Goal: Task Accomplishment & Management: Use online tool/utility

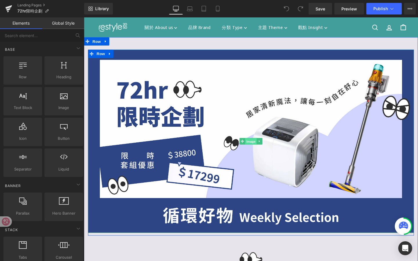
click at [259, 149] on div "Image" at bounding box center [259, 147] width 342 height 193
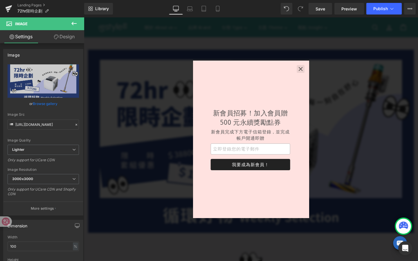
click at [314, 69] on icon "button" at bounding box center [312, 72] width 6 height 6
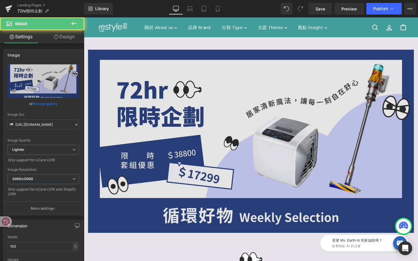
click at [133, 109] on img at bounding box center [259, 147] width 342 height 193
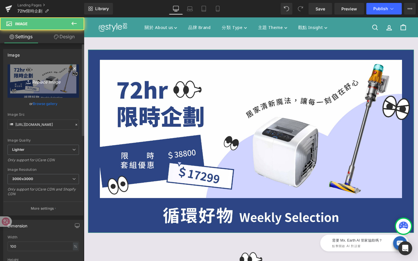
click at [35, 78] on icon "Replace Image" at bounding box center [43, 80] width 46 height 7
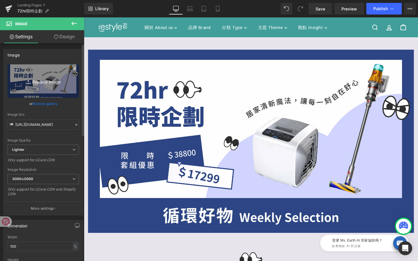
type input "C:\fakepath\限時好物banner_1920x1080.jpg"
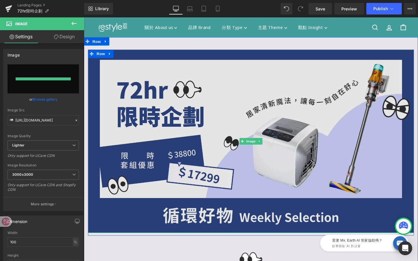
type input "[URL][DOMAIN_NAME]"
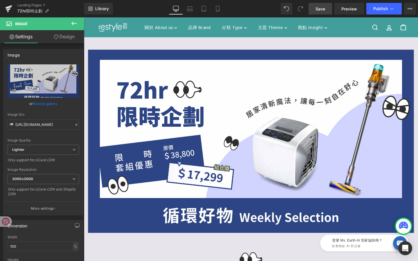
click at [323, 9] on span "Save" at bounding box center [320, 9] width 10 height 6
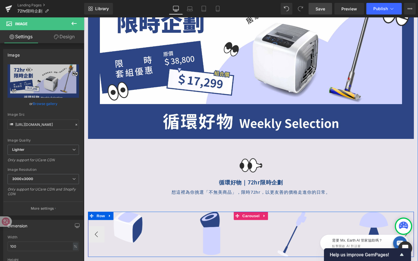
scroll to position [87, 0]
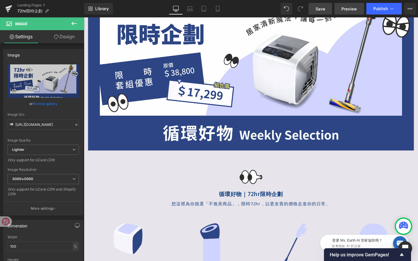
click at [345, 10] on span "Preview" at bounding box center [349, 9] width 16 height 6
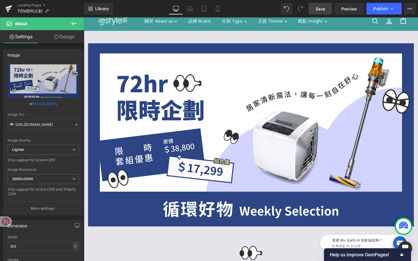
scroll to position [0, 0]
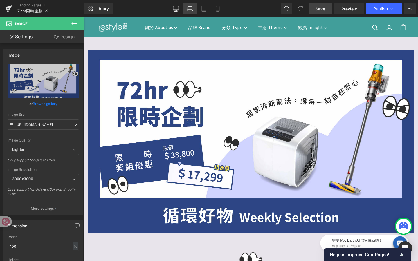
click at [193, 11] on link "Laptop" at bounding box center [190, 9] width 14 height 12
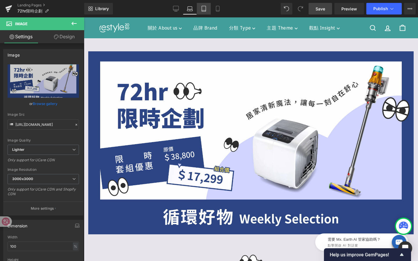
click at [202, 13] on link "Tablet" at bounding box center [204, 9] width 14 height 12
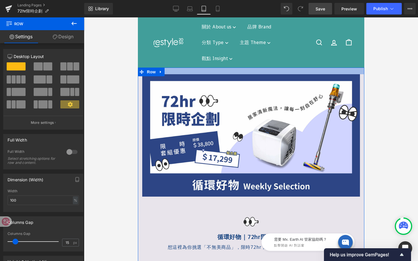
drag, startPoint x: 176, startPoint y: 78, endPoint x: 176, endPoint y: 72, distance: 6.4
click at [176, 72] on div at bounding box center [251, 71] width 226 height 7
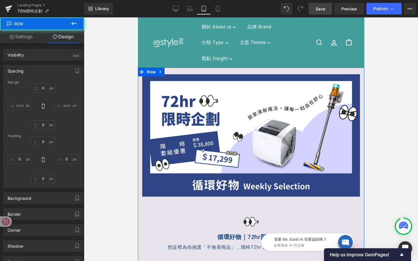
type input "0"
type input "23"
type input "0"
type input "10"
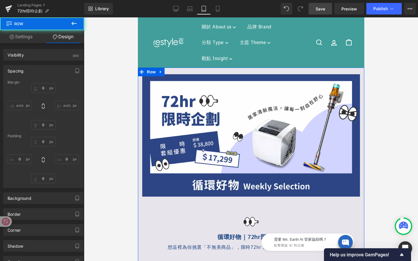
type input "0"
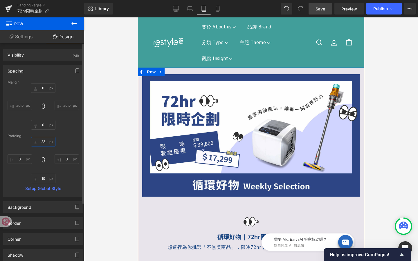
click at [46, 140] on input "23" at bounding box center [43, 142] width 24 height 10
type input "20"
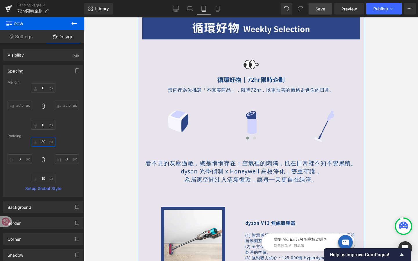
scroll to position [157, 0]
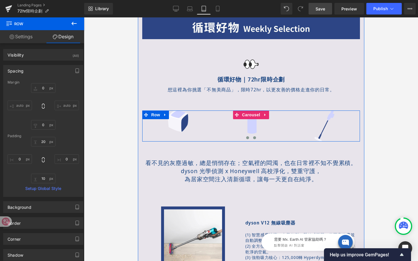
click at [255, 137] on span at bounding box center [254, 137] width 3 height 3
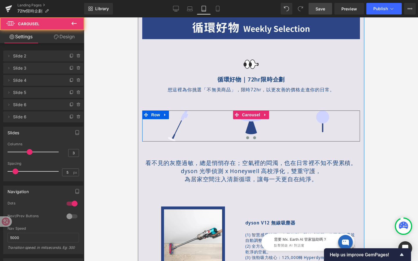
click at [249, 138] on button at bounding box center [247, 138] width 7 height 6
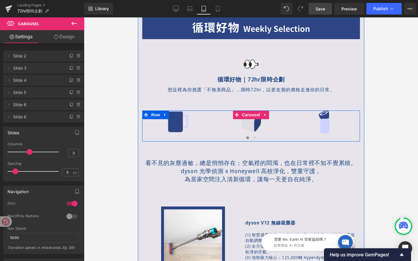
click at [251, 112] on span "Carousel" at bounding box center [250, 115] width 21 height 9
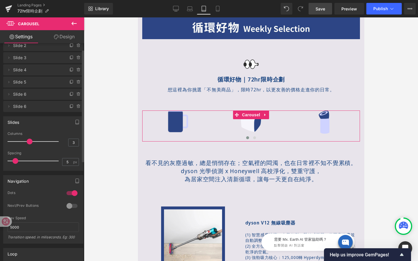
scroll to position [12, 0]
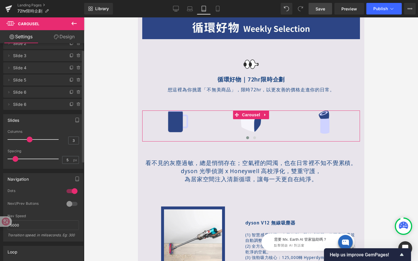
click at [71, 202] on div at bounding box center [72, 203] width 14 height 9
click at [72, 188] on div at bounding box center [72, 191] width 14 height 9
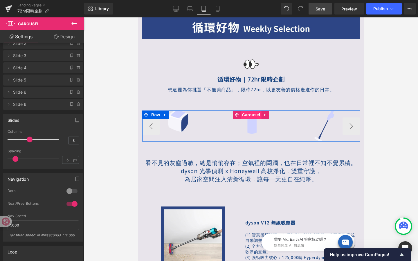
click at [246, 116] on span "Carousel" at bounding box center [250, 115] width 21 height 9
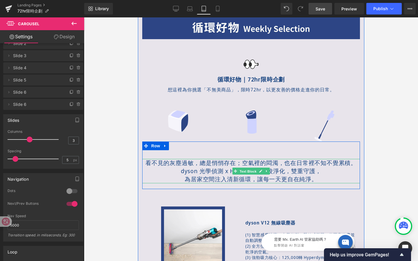
click at [253, 172] on link "Text Block" at bounding box center [244, 171] width 25 height 7
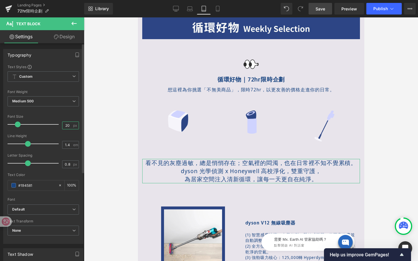
click at [66, 127] on input "20" at bounding box center [67, 125] width 10 height 7
type input "2"
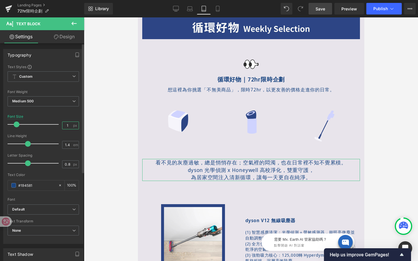
type input "16"
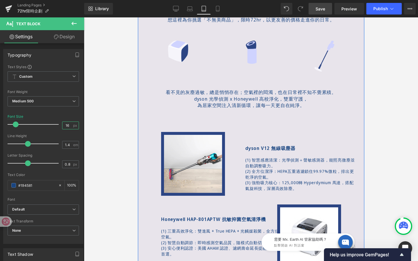
scroll to position [228, 0]
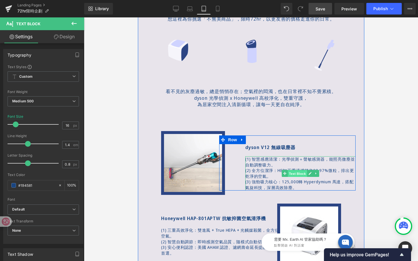
click at [297, 172] on div "(1) 智慧感應清潔：光學偵測＋聲敏感測器，能照亮微塵並自動調整吸力。 (2) 全方位潔淨：HEPA五重過濾鎖住99.97%微粒，排出更乾淨的空氣。 (3) …" at bounding box center [300, 173] width 110 height 34
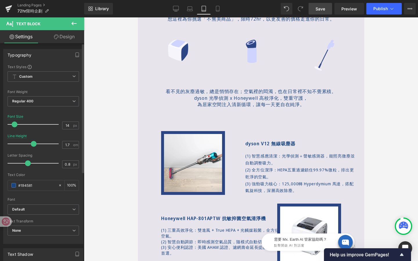
type input "1.6"
drag, startPoint x: 28, startPoint y: 143, endPoint x: 32, endPoint y: 144, distance: 3.7
click at [33, 144] on span at bounding box center [34, 144] width 6 height 6
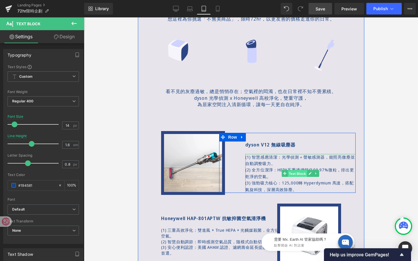
click at [298, 174] on div "(1) 智慧感應清潔：光學偵測＋聲敏感測器，能照亮微塵並自動調整吸力。 (2) 全方位潔淨：HEPA五重過濾鎖住99.97%微粒，排出更乾淨的空氣。 (3) …" at bounding box center [300, 173] width 110 height 39
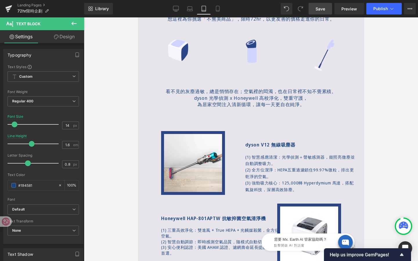
click at [60, 39] on link "Design" at bounding box center [64, 36] width 42 height 13
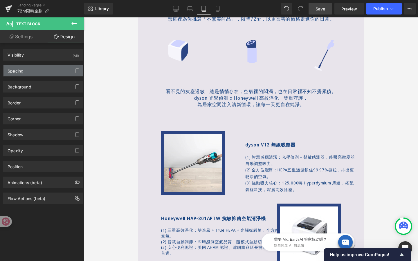
click at [32, 72] on div "Spacing" at bounding box center [43, 70] width 80 height 11
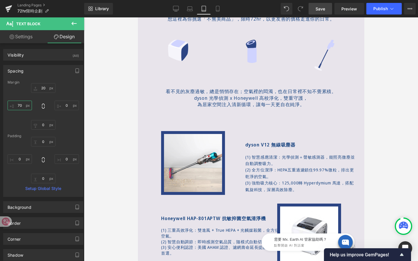
click at [26, 105] on input "70" at bounding box center [20, 106] width 24 height 10
type input "5"
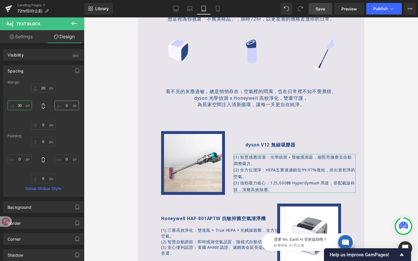
type input "30"
click at [67, 105] on input "0" at bounding box center [67, 106] width 24 height 10
type input "10"
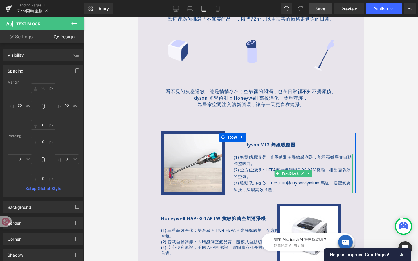
click at [270, 156] on span "(1) 智慧感應清潔：光學偵測＋聲敏感測器，能照亮微塵並自動調整吸力。" at bounding box center [292, 160] width 118 height 12
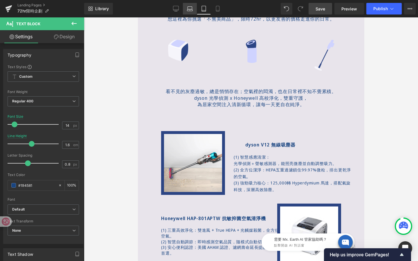
click at [189, 6] on link "Laptop" at bounding box center [190, 9] width 14 height 12
type input "16"
type input "1.4"
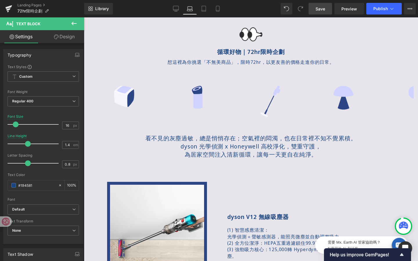
scroll to position [301, 0]
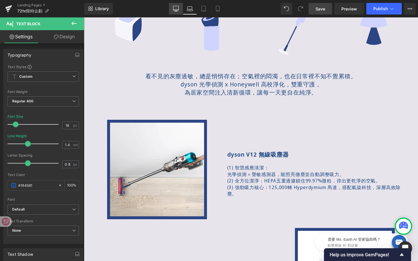
click at [173, 8] on link "Desktop" at bounding box center [176, 9] width 14 height 12
type input "100"
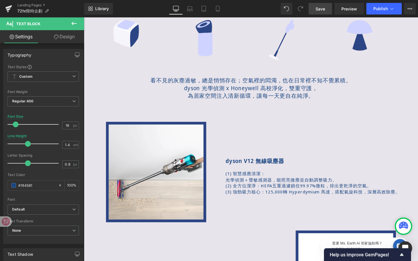
scroll to position [314, 0]
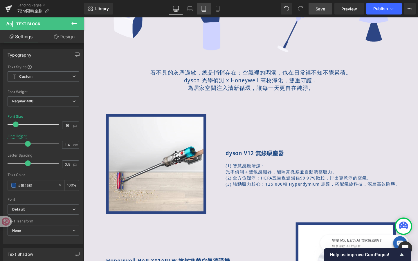
click at [207, 6] on icon at bounding box center [204, 9] width 6 height 6
type input "14"
type input "1.6"
type input "100"
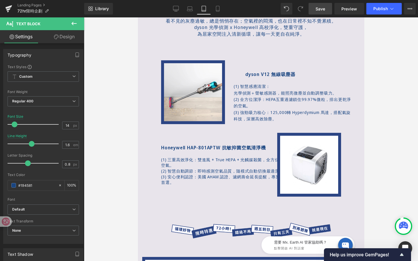
scroll to position [228, 0]
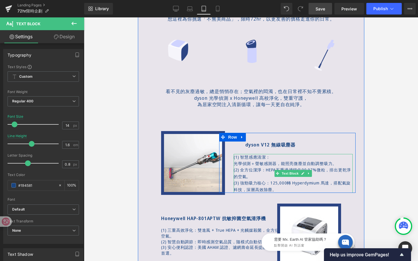
click at [241, 164] on span "光學偵測＋聲敏感測器，能照亮微塵並自動調整吸力。" at bounding box center [284, 164] width 103 height 6
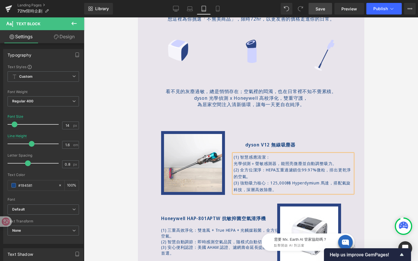
click at [267, 169] on p "(2) 全方位潔淨：HEPA五重過濾鎖住99.97%微粒，排出更乾淨的空氣。" at bounding box center [292, 173] width 119 height 13
click at [271, 185] on p "(3) 強勁吸力核心：125,000轉 Hyperdymium 馬達，搭配氣旋科技，深層高效除塵。" at bounding box center [292, 186] width 119 height 13
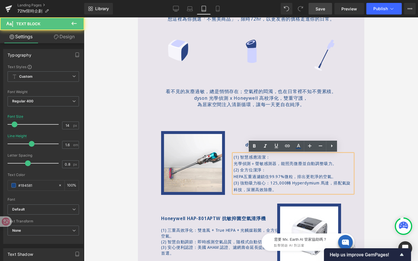
scroll to position [225, 0]
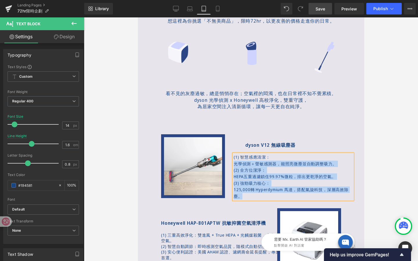
drag, startPoint x: 271, startPoint y: 157, endPoint x: 232, endPoint y: 157, distance: 39.8
click at [232, 157] on div "dyson V12 無線吸塵器 Text Block (1) 智慧感應清潔： 光學偵測＋聲敏感測器，能照亮微塵並自動調整吸力。 (2) 全方位潔淨： HEPA…" at bounding box center [290, 171] width 131 height 58
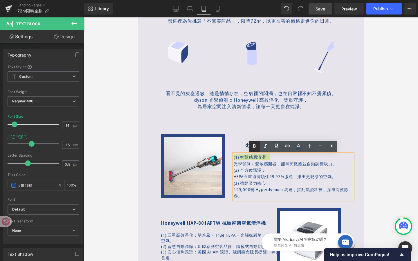
click at [255, 146] on icon at bounding box center [254, 145] width 3 height 3
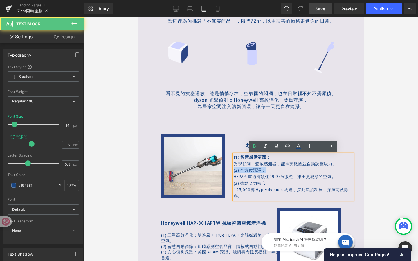
drag, startPoint x: 268, startPoint y: 169, endPoint x: 221, endPoint y: 169, distance: 46.7
click at [221, 169] on div "dyson V12 無線吸塵器 Text Block (1) 智慧感應清潔： 光學偵測＋聲敏感測器，能照亮微塵並自動調整吸力。 (2) 全方位潔淨： HEPA…" at bounding box center [287, 166] width 136 height 66
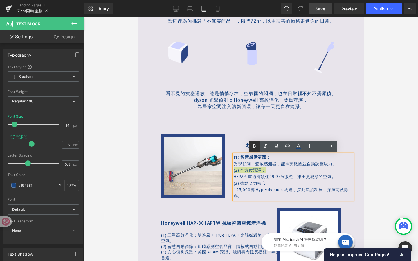
click at [258, 143] on icon at bounding box center [254, 146] width 7 height 7
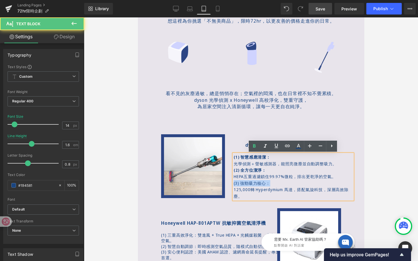
drag, startPoint x: 273, startPoint y: 185, endPoint x: 233, endPoint y: 183, distance: 39.8
click at [233, 183] on p "(3) 強勁吸力核心：" at bounding box center [292, 183] width 119 height 6
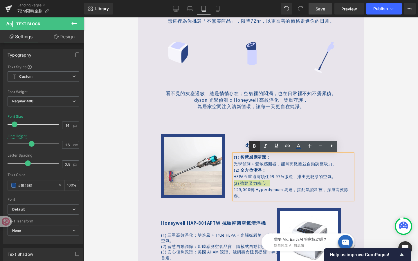
click at [255, 146] on icon at bounding box center [254, 145] width 3 height 3
click at [252, 194] on p "125,000轉 Hyperdymium 馬達，搭配氣旋科技，深層高效除塵。" at bounding box center [292, 193] width 119 height 13
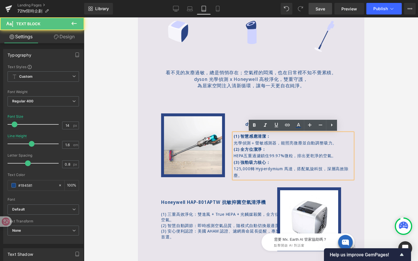
scroll to position [259, 0]
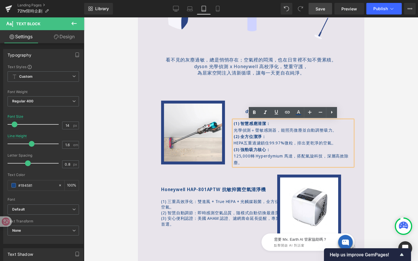
click at [254, 208] on p "(1) 三重高效淨化：雙進風 + True HEPA + 光觸媒殺菌，全方位守護居家空氣。" at bounding box center [229, 204] width 136 height 11
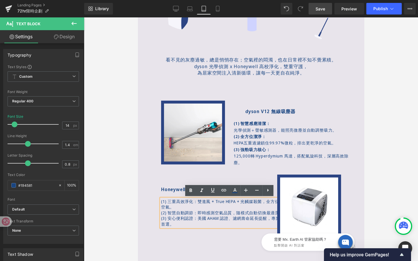
click at [200, 244] on div "Image Row Image Image 循環好物｜72hr限時企劃 Text Block 想這裡為你挑選「不無美商品」，限時72hr，以更友善的價格走進你…" at bounding box center [251, 109] width 226 height 591
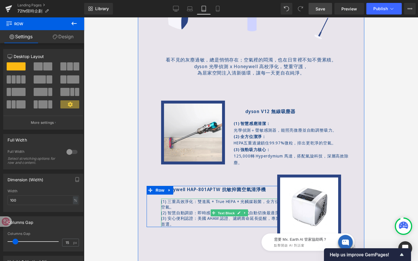
click at [222, 211] on span "Text Block" at bounding box center [225, 213] width 19 height 7
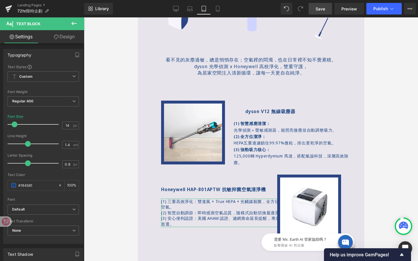
click at [67, 37] on link "Design" at bounding box center [64, 36] width 42 height 13
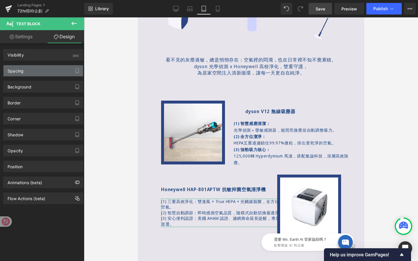
type input "20"
type input "-50"
type input "0"
type input "50"
type input "0"
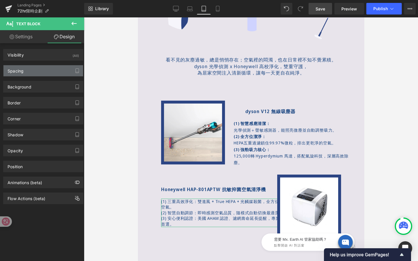
type input "0"
click at [52, 72] on div "Spacing" at bounding box center [43, 70] width 80 height 11
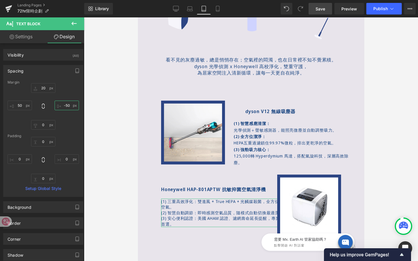
click at [68, 106] on input "-50" at bounding box center [67, 106] width 24 height 10
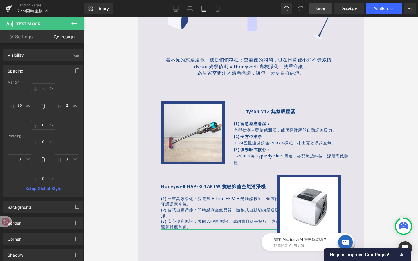
type input "2-"
type input "ㄉ"
type input "ㄉㄦ"
type input "ㄉ"
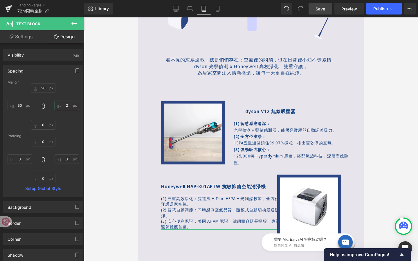
type input "2-"
type input "2"
type input "50"
click at [34, 36] on link "Settings" at bounding box center [21, 36] width 42 height 13
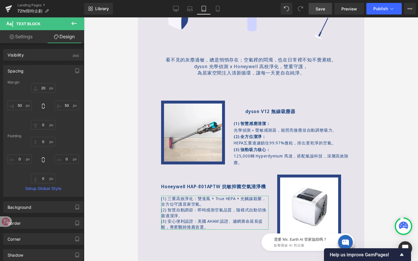
type input "100"
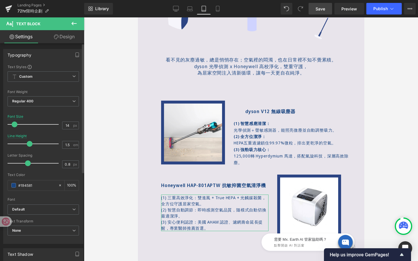
type input "1.6"
drag, startPoint x: 29, startPoint y: 143, endPoint x: 32, endPoint y: 144, distance: 3.3
click at [32, 144] on span at bounding box center [32, 144] width 6 height 6
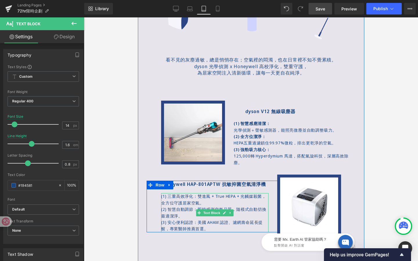
click at [196, 196] on span "(1) 三重高效淨化：雙進風 + True HEPA + 光觸媒殺菌，全方位守護居家空氣。" at bounding box center [213, 200] width 105 height 12
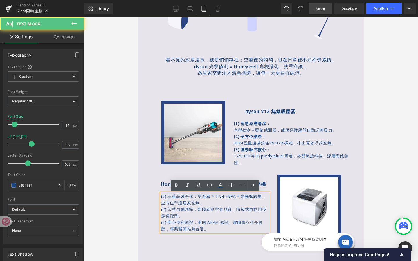
scroll to position [256, 0]
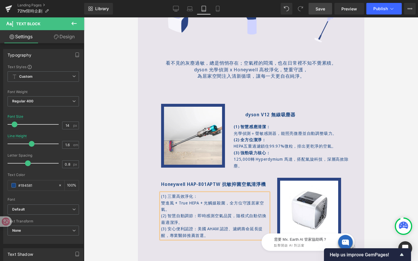
click at [197, 217] on p "(2) 智慧自動調節：即時感測空氣品質，隨模式自動切換最適潔淨。" at bounding box center [214, 219] width 107 height 13
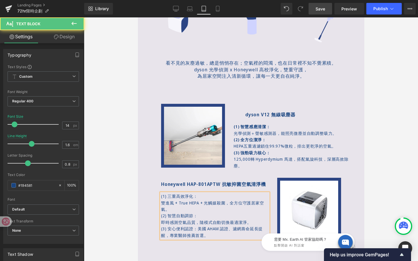
click at [198, 230] on p "(3) 安心便利認證：美國 AHAM 認證、濾網壽命延長提醒，專業醫師推薦首選。" at bounding box center [214, 232] width 107 height 13
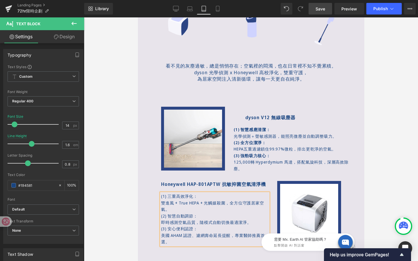
scroll to position [268, 0]
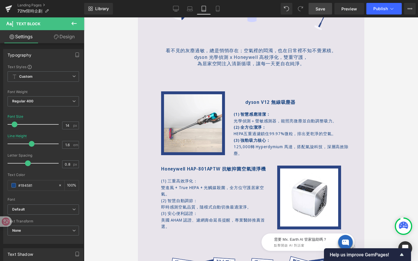
click at [68, 37] on link "Design" at bounding box center [64, 36] width 42 height 13
type input "20"
type input "50"
type input "0"
type input "50"
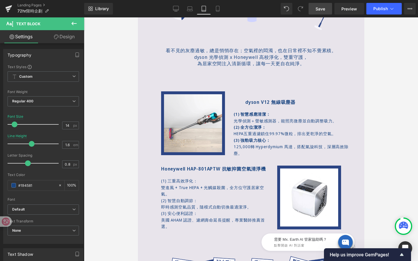
type input "0"
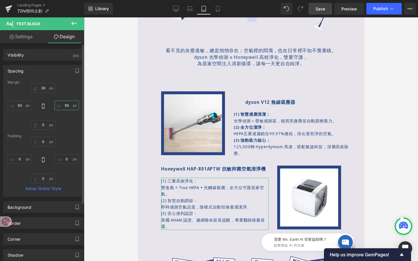
click at [66, 104] on input "50" at bounding box center [67, 106] width 24 height 10
type input "4"
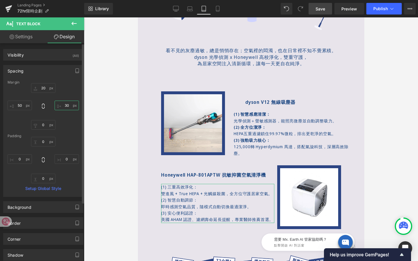
type input "3"
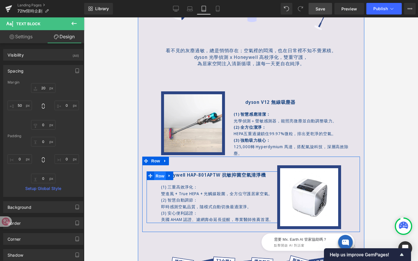
click at [158, 174] on span "Row" at bounding box center [160, 176] width 12 height 9
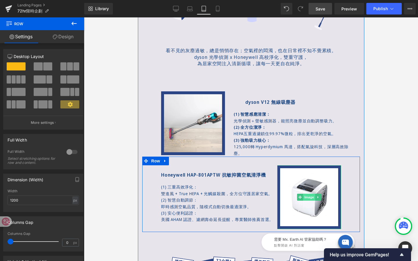
click at [307, 194] on div "Image" at bounding box center [309, 197] width 64 height 64
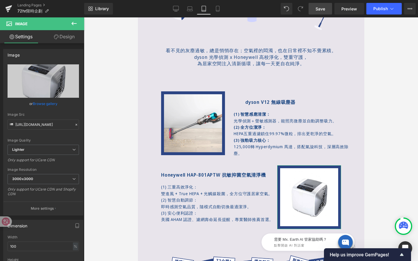
click at [73, 37] on link "Design" at bounding box center [64, 36] width 42 height 13
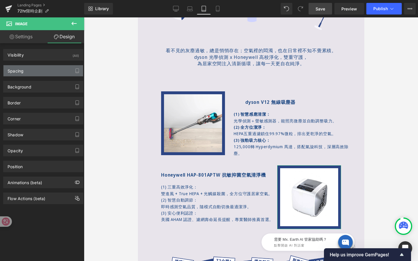
click at [55, 72] on div "Spacing" at bounding box center [43, 70] width 80 height 11
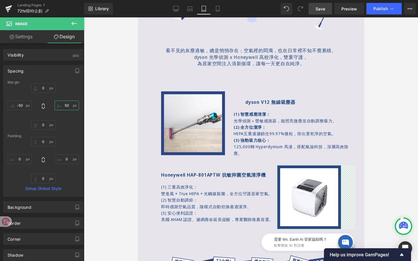
click at [68, 107] on input "50" at bounding box center [67, 106] width 24 height 10
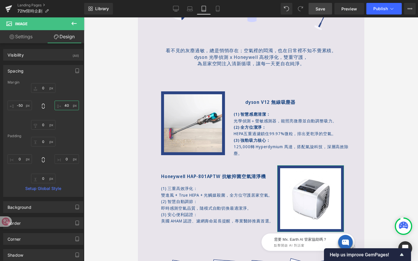
type input "4"
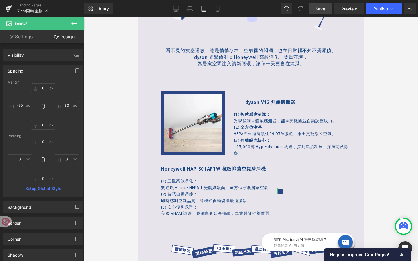
type input "5"
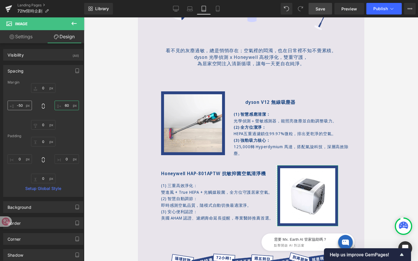
type input "6"
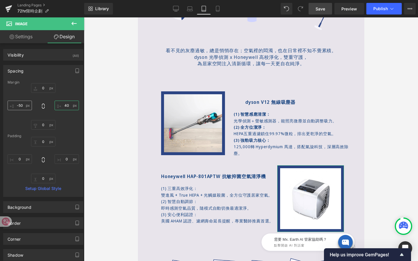
type input "40"
click at [24, 105] on input "-50" at bounding box center [20, 106] width 24 height 10
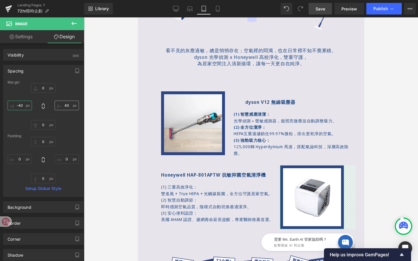
type input "-40"
click at [67, 105] on input "40" at bounding box center [67, 106] width 24 height 10
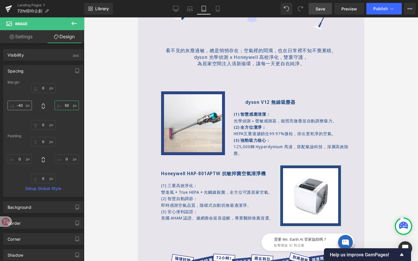
type input "50"
click at [21, 107] on input "-40" at bounding box center [20, 106] width 24 height 10
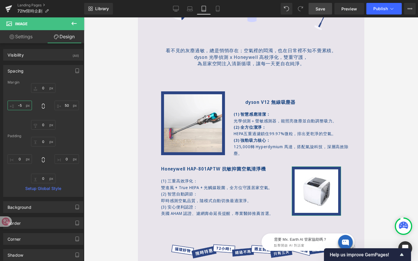
type input "-50"
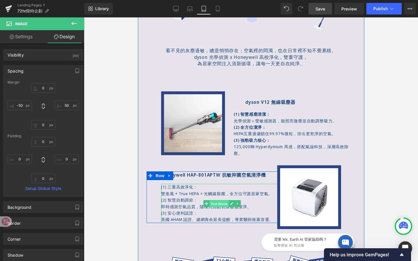
click at [218, 203] on span "Text Block" at bounding box center [218, 203] width 19 height 7
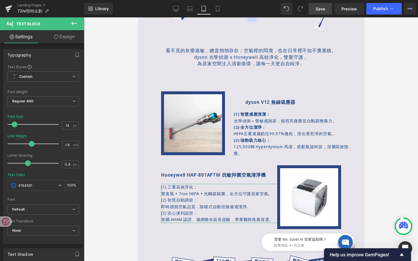
click at [65, 40] on link "Design" at bounding box center [64, 36] width 42 height 13
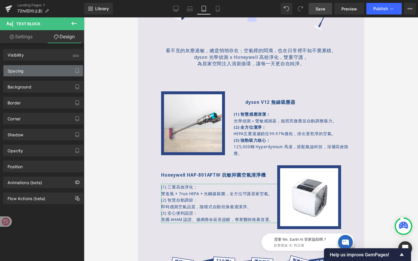
click at [55, 72] on div "Spacing" at bounding box center [43, 70] width 80 height 11
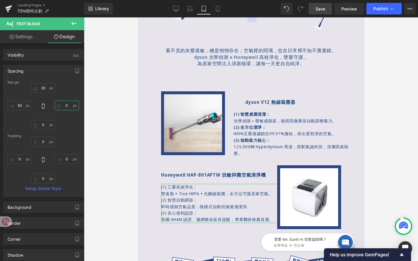
click at [66, 106] on input "0" at bounding box center [67, 106] width 24 height 10
type input "1"
type input "-10"
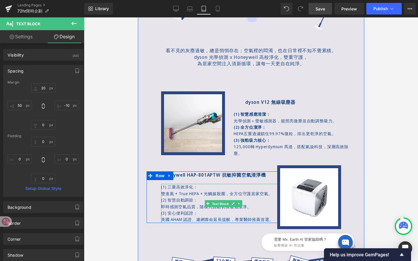
click at [225, 203] on div "(1) 三重高效淨化： 雙進風 + True HEPA + 光觸媒殺菌，全方位守護居家空氣。 (2) 智慧自動調節： 即時感測空氣品質，隨模式自動切換最適潔淨…" at bounding box center [223, 203] width 125 height 39
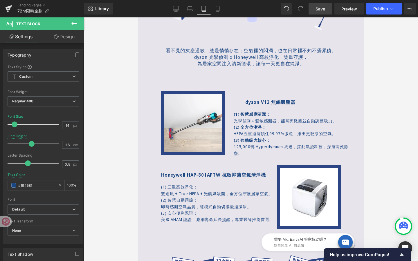
click at [68, 37] on link "Design" at bounding box center [64, 36] width 42 height 13
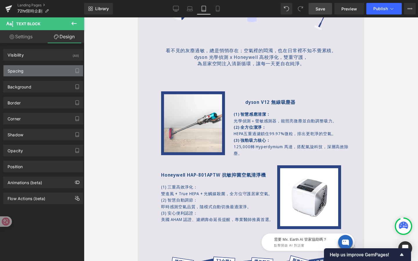
type input "20"
type input "-10"
type input "0"
type input "50"
type input "0"
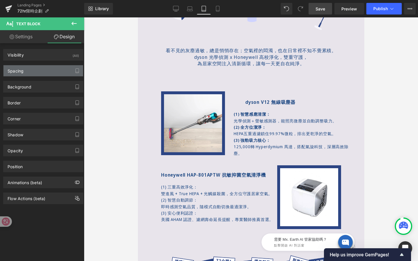
type input "0"
click at [50, 72] on div "Spacing" at bounding box center [43, 70] width 80 height 11
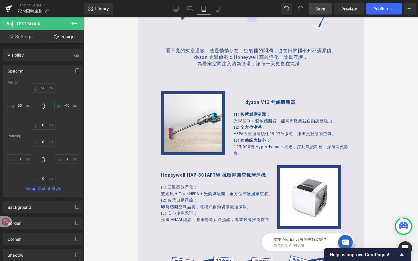
click at [67, 108] on input "-10" at bounding box center [67, 106] width 24 height 10
type input "1"
type input "2"
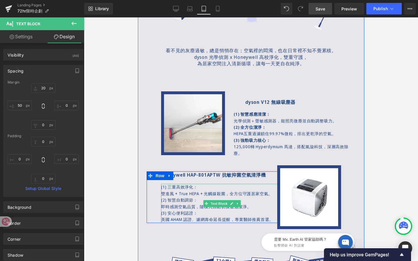
click at [178, 194] on span "雙進風 + True HEPA + 光觸媒殺菌，全方位守護居家空氣。" at bounding box center [216, 194] width 111 height 6
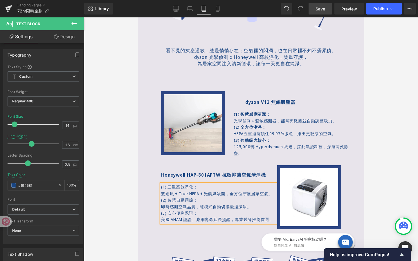
click at [209, 194] on span "雙進風 + True HEPA + 光觸媒殺菌，全方位守護居家空氣。" at bounding box center [216, 194] width 111 height 6
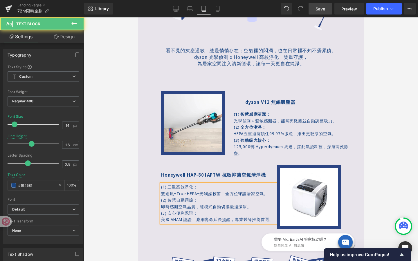
click at [185, 220] on p "美國 AHAM 認證、濾網壽命延長提醒，專業醫師推薦首選。" at bounding box center [222, 219] width 122 height 6
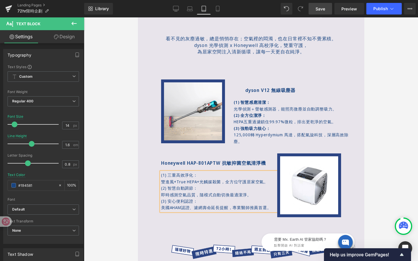
scroll to position [282, 0]
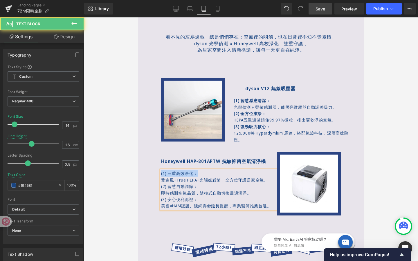
drag, startPoint x: 199, startPoint y: 171, endPoint x: 157, endPoint y: 170, distance: 42.1
click at [157, 170] on div "Honeywell HAP-801APTW 抗敏抑菌空氣清淨機 Text Block (1) 三重高效淨化： 雙進風+True HEPA+光觸媒殺菌，全方位守…" at bounding box center [214, 183] width 136 height 51
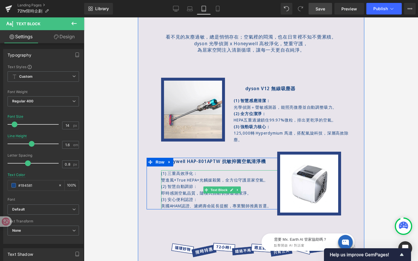
click at [174, 172] on span "(1) 三重高效淨化：" at bounding box center [179, 174] width 37 height 6
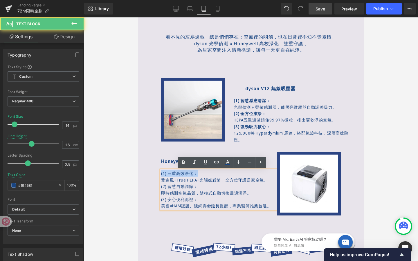
drag, startPoint x: 202, startPoint y: 174, endPoint x: 158, endPoint y: 174, distance: 44.1
click at [158, 174] on div "Honeywell HAP-801APTW 抗敏抑菌空氣清淨機 Text Block (1) 三重高效淨化： 雙進風+True HEPA+光觸媒殺菌，全方位守…" at bounding box center [214, 183] width 136 height 51
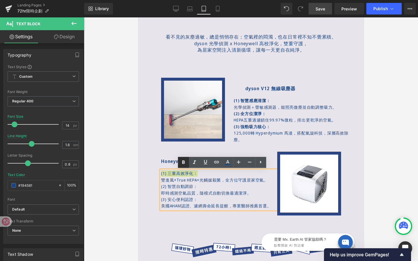
click at [183, 162] on icon at bounding box center [183, 161] width 3 height 3
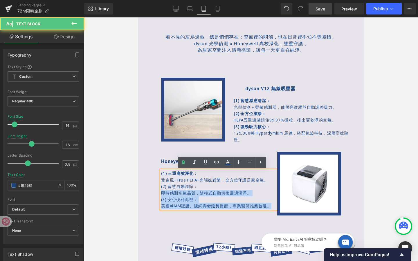
drag, startPoint x: 199, startPoint y: 187, endPoint x: 159, endPoint y: 185, distance: 39.5
click at [161, 185] on div "(1) 三重高效淨化： 雙進風+True HEPA+光觸媒殺菌，全方位守護居家空氣。 (2) 智慧自動調節： 即時感測空氣品質，隨模式自動切換最適潔淨。 (3…" at bounding box center [222, 189] width 122 height 39
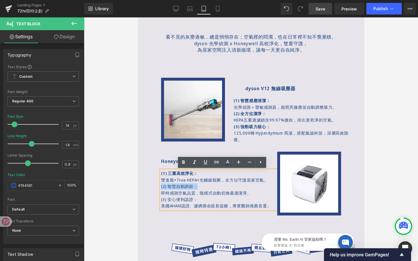
drag, startPoint x: 201, startPoint y: 187, endPoint x: 161, endPoint y: 185, distance: 40.7
click at [161, 185] on p "(2) 智慧自動調節：" at bounding box center [222, 186] width 122 height 6
click at [184, 161] on icon at bounding box center [183, 161] width 3 height 3
drag, startPoint x: 198, startPoint y: 198, endPoint x: 161, endPoint y: 198, distance: 37.4
click at [161, 198] on p "(3) 安心便利認證：" at bounding box center [222, 199] width 122 height 6
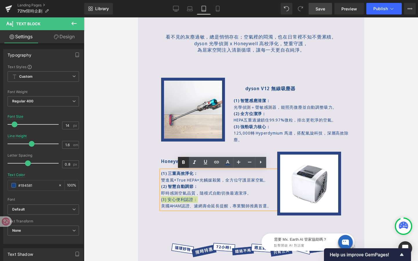
click at [184, 165] on icon at bounding box center [183, 162] width 7 height 7
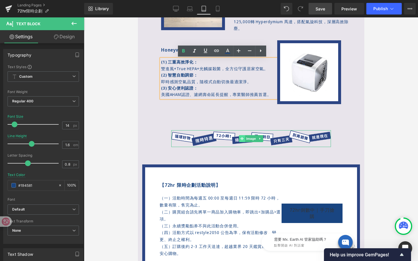
click at [243, 140] on span at bounding box center [242, 138] width 6 height 7
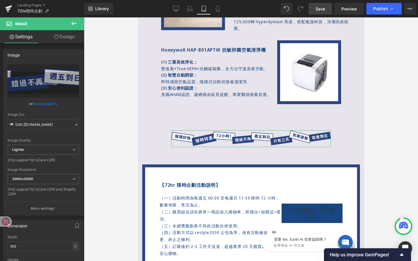
click at [64, 37] on link "Design" at bounding box center [64, 36] width 42 height 13
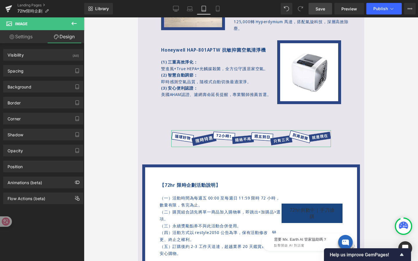
type input "80"
type input "100"
type input "0"
type input "100"
type input "0"
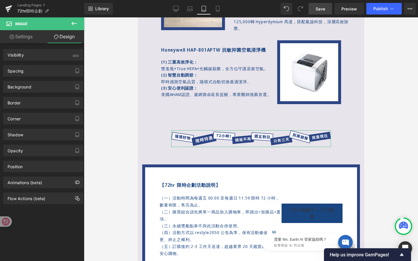
type input "0"
click at [30, 72] on div "Spacing" at bounding box center [43, 70] width 80 height 11
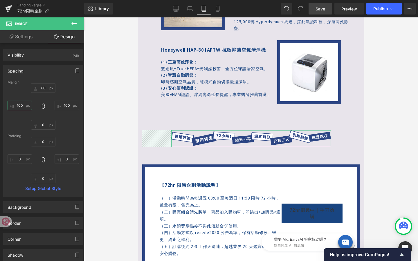
click at [23, 104] on input "100" at bounding box center [20, 106] width 24 height 10
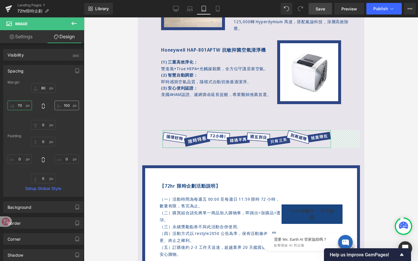
type input "70"
click at [67, 106] on input "100" at bounding box center [67, 106] width 24 height 10
type input "70"
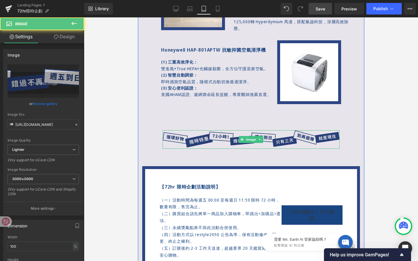
click at [237, 134] on img at bounding box center [250, 139] width 177 height 19
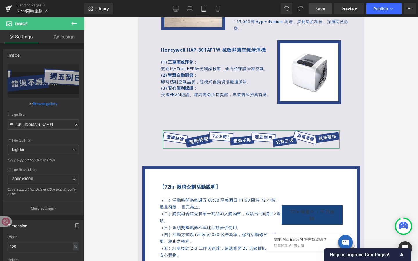
click at [73, 40] on link "Design" at bounding box center [64, 36] width 42 height 13
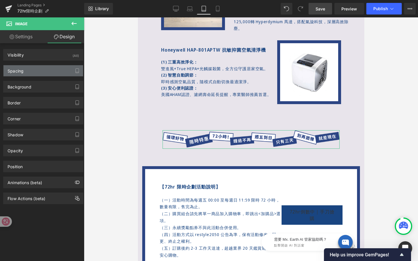
type input "80"
type input "70"
type input "0"
type input "70"
type input "0"
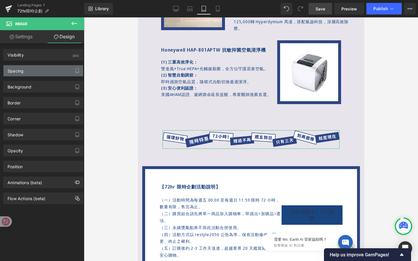
type input "0"
click at [48, 73] on div "Spacing" at bounding box center [43, 70] width 80 height 11
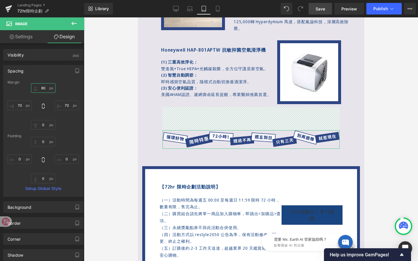
click at [46, 89] on input "80" at bounding box center [43, 88] width 24 height 10
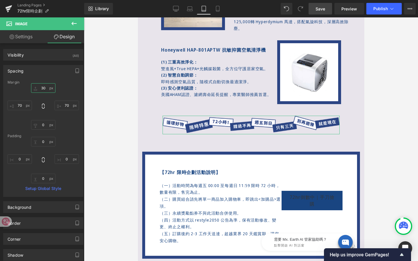
type input "3"
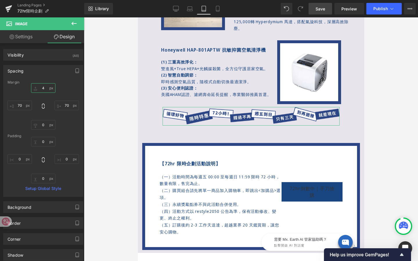
type input "40"
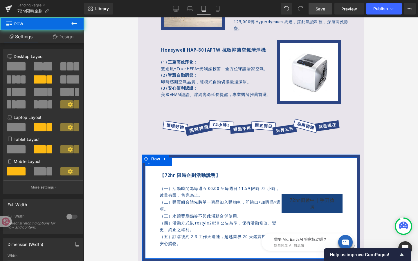
click at [165, 169] on div "【72hr 限時企劃活動說明】 Text Block （一）活動時間為每週五 00:00 至每週日 11:59 限時 72 小時，數量有限，售完為止。 （二）…" at bounding box center [251, 208] width 218 height 107
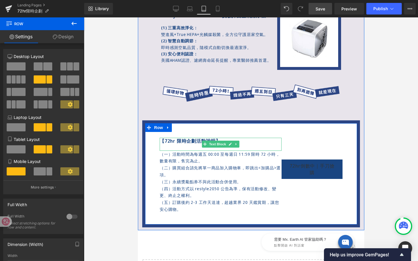
scroll to position [428, 0]
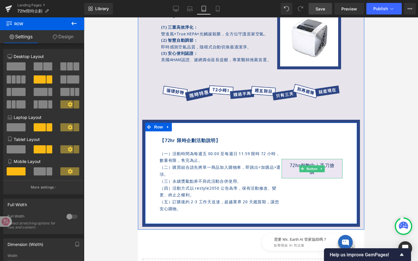
click at [310, 168] on div "72hr倒數中｜手刀搶購 [PERSON_NAME]" at bounding box center [311, 168] width 61 height 19
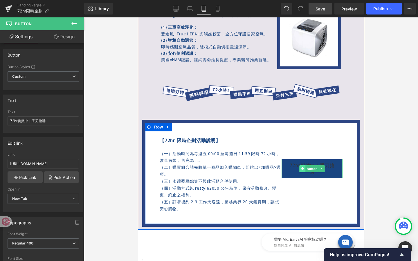
click at [313, 170] on link "Button" at bounding box center [308, 168] width 19 height 7
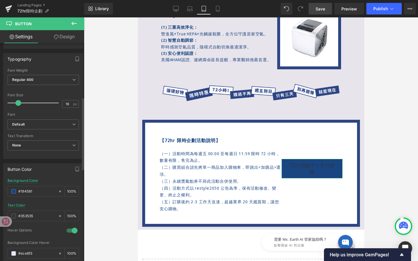
scroll to position [164, 0]
drag, startPoint x: 41, startPoint y: 215, endPoint x: 0, endPoint y: 214, distance: 41.2
click at [0, 215] on div "Button Color rgb(25, 69, 129) Background Color #194581 100 % rgba(53, 53, 53, 1…" at bounding box center [43, 224] width 87 height 131
click at [10, 215] on div "#353535" at bounding box center [33, 216] width 50 height 10
click at [14, 215] on span at bounding box center [13, 216] width 5 height 5
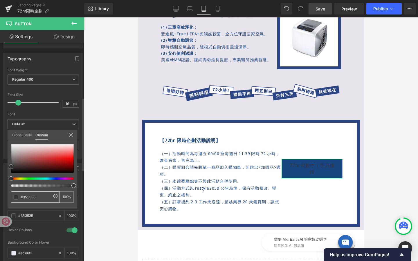
type input "#1b1717"
type input "#211c1c"
type input "#504848"
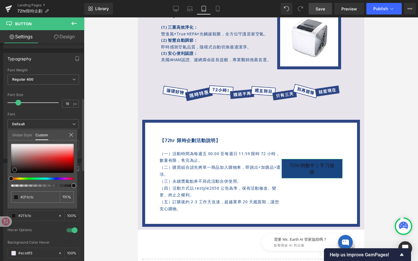
type input "#504848"
type input "#b7adad"
type input "#dfdcdc"
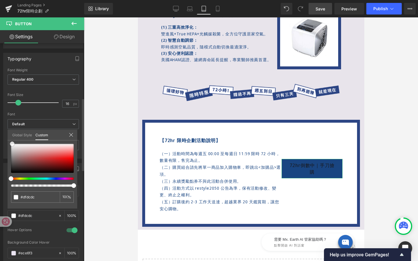
type input "#ffffff"
drag, startPoint x: 15, startPoint y: 170, endPoint x: 2, endPoint y: 133, distance: 39.6
click at [2, 159] on div "Button Color rgb(25, 69, 129) Background Color #194581 100 % rgba(255, 255, 255…" at bounding box center [43, 224] width 87 height 131
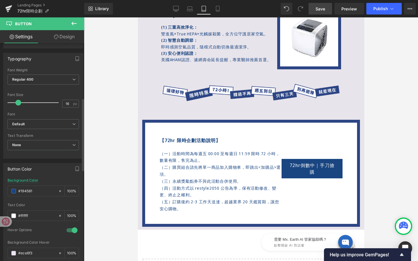
click at [310, 167] on body "跳過 restyle2050 關於 About us restyle2050? 不完美商品? 主題企劃 承諾與服務 聯絡我們 品牌 Brand 分類 Type…" at bounding box center [251, 26] width 226 height 874
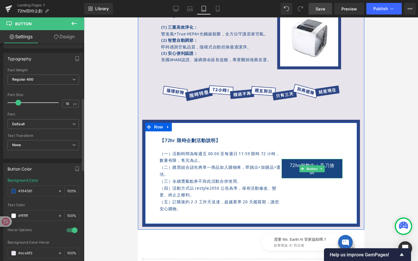
click at [310, 167] on div "72hr倒數中｜手刀搶購 [PERSON_NAME]" at bounding box center [311, 168] width 61 height 19
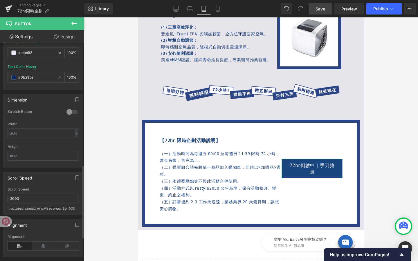
scroll to position [386, 0]
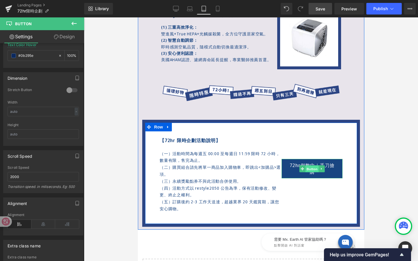
click at [311, 169] on div "72hr倒數中｜手刀搶購 [PERSON_NAME]" at bounding box center [311, 168] width 61 height 19
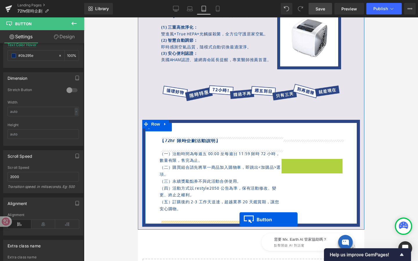
drag, startPoint x: 311, startPoint y: 169, endPoint x: 239, endPoint y: 219, distance: 87.8
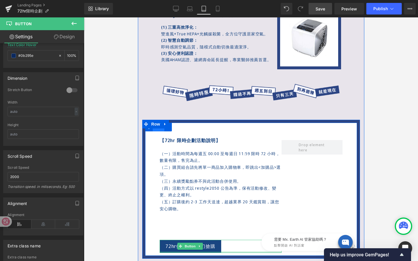
click at [159, 130] on span "Row" at bounding box center [158, 127] width 12 height 9
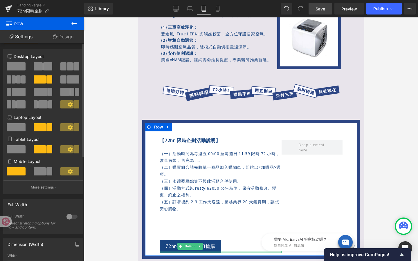
click at [19, 70] on span at bounding box center [16, 66] width 19 height 8
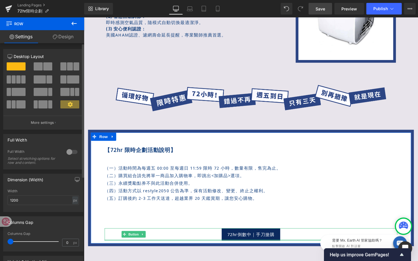
scroll to position [604, 0]
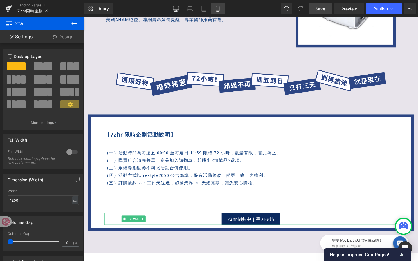
click at [216, 11] on icon at bounding box center [218, 9] width 6 height 6
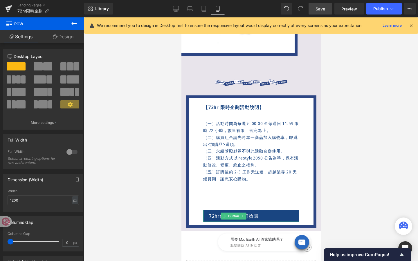
scroll to position [687, 0]
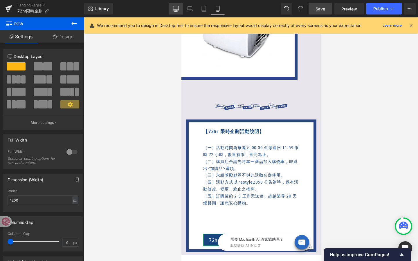
click at [177, 11] on icon at bounding box center [176, 9] width 6 height 6
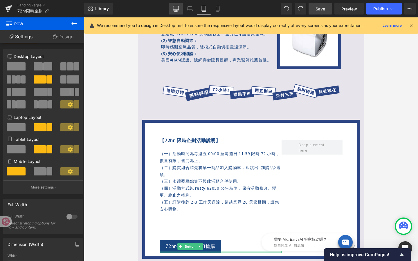
scroll to position [428, 0]
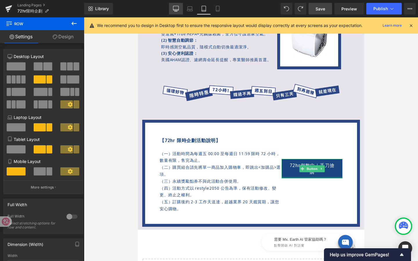
click at [177, 11] on icon at bounding box center [176, 9] width 6 height 6
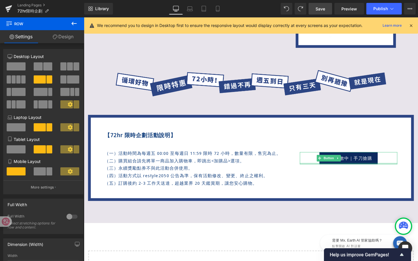
scroll to position [604, 0]
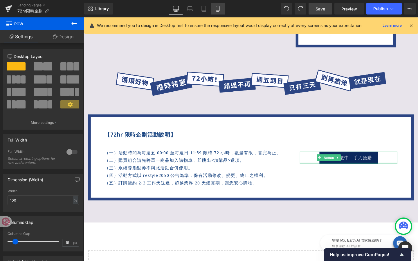
click at [219, 8] on icon at bounding box center [218, 9] width 6 height 6
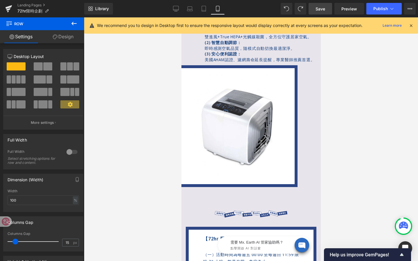
scroll to position [0, 0]
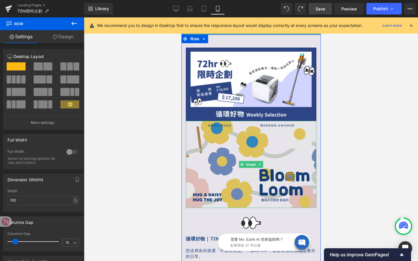
click at [236, 148] on img at bounding box center [250, 164] width 131 height 87
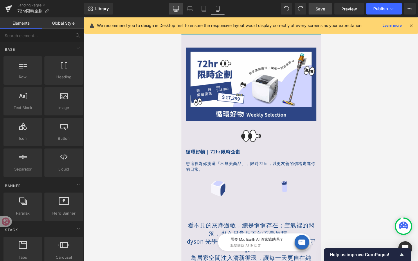
click at [175, 7] on icon at bounding box center [176, 9] width 6 height 6
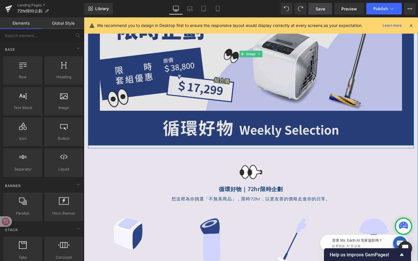
scroll to position [208, 0]
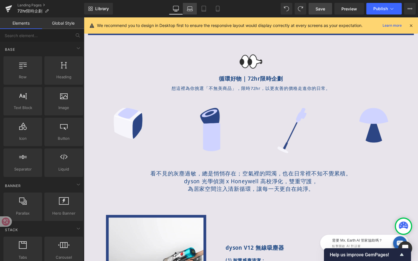
click at [187, 12] on link "Laptop" at bounding box center [190, 9] width 14 height 12
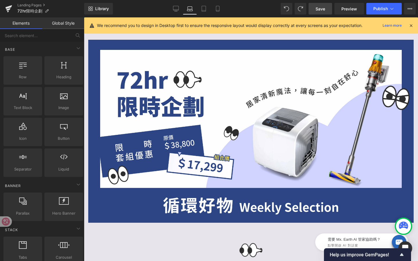
scroll to position [0, 0]
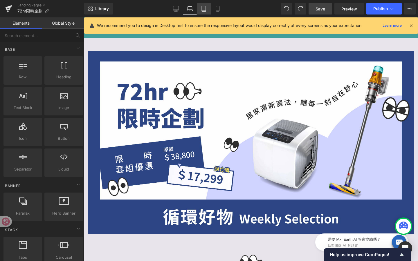
click at [204, 10] on icon at bounding box center [204, 9] width 6 height 6
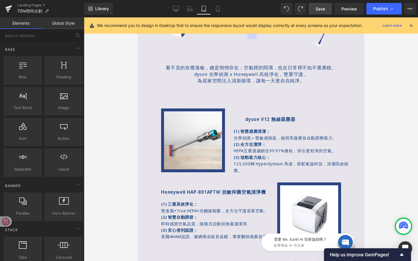
scroll to position [413, 0]
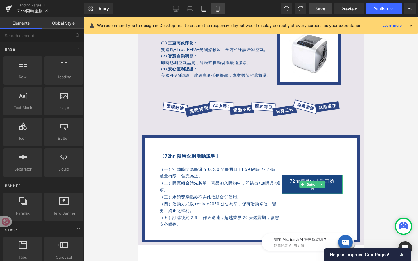
click at [216, 8] on icon at bounding box center [218, 9] width 6 height 6
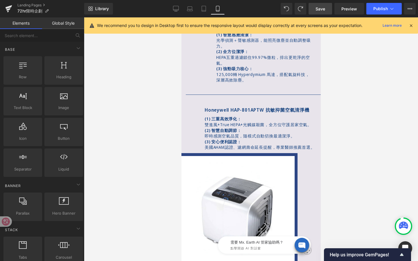
scroll to position [838, 0]
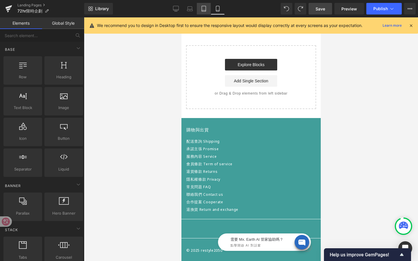
click at [204, 12] on link "Tablet" at bounding box center [204, 9] width 14 height 12
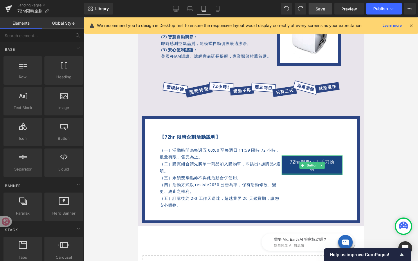
scroll to position [432, 0]
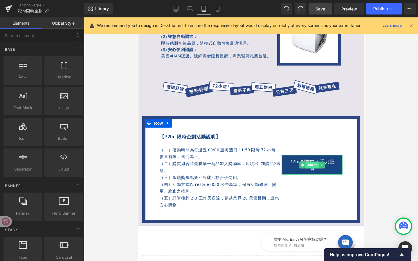
click at [312, 166] on div "72hr倒數中｜手刀搶購 [PERSON_NAME]" at bounding box center [311, 164] width 61 height 19
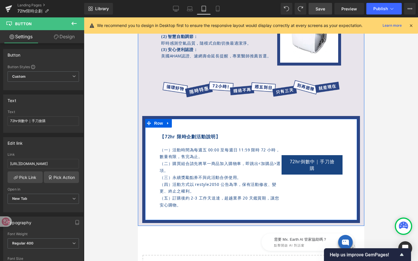
click at [257, 159] on p "（一）活動時間為每週五 00:00 至每週日 11:59 限時 72 小時，數量有限，售完為止。" at bounding box center [220, 154] width 122 height 14
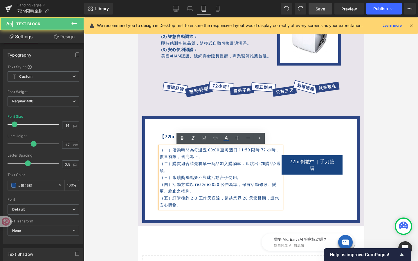
click at [217, 183] on p "（四）活動方式以 restyle2050 公告為準，保有活動修改、變更、終止之權利。" at bounding box center [220, 188] width 122 height 14
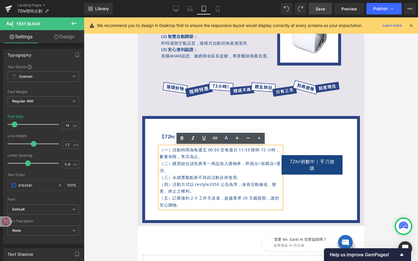
click at [310, 197] on div "72hr倒數中｜手刀搶購 [PERSON_NAME]" at bounding box center [311, 176] width 61 height 81
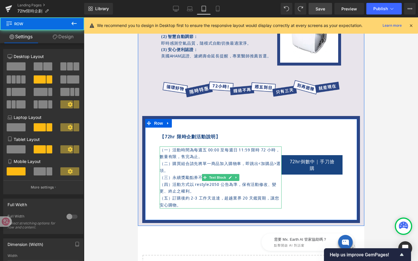
click at [217, 177] on div "（一）活動時間為每週五 00:00 至每週日 11:59 限時 72 小時，數量有限，售完為止。 （二）購買組合請先將單一商品加入購物車，即跳出<加購品>選項…" at bounding box center [220, 178] width 122 height 62
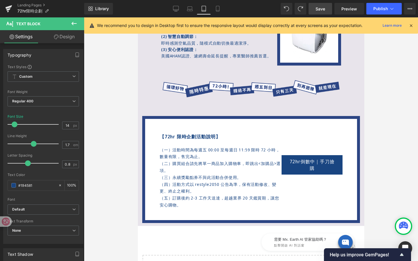
click at [68, 38] on link "Design" at bounding box center [64, 36] width 42 height 13
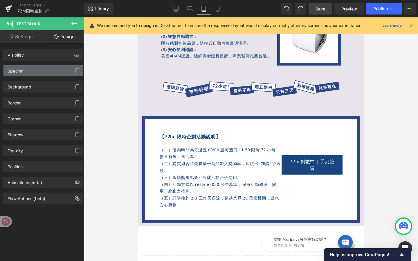
type input "0"
type input "30"
type input "0"
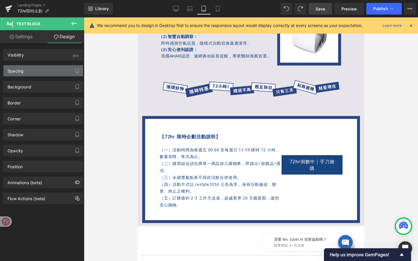
type input "0"
click at [46, 75] on div "Spacing" at bounding box center [43, 70] width 80 height 11
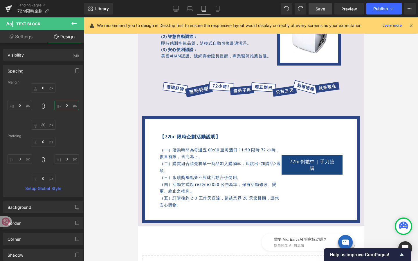
click at [66, 106] on input "0" at bounding box center [67, 106] width 24 height 10
type input "50"
click at [24, 106] on input "0" at bounding box center [20, 106] width 24 height 10
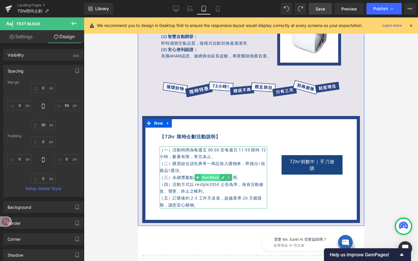
click at [214, 178] on div "（一）活動時間為每週五 00:00 至每週日 11:59 限時 72 小時，數量有限，售完為止。 （二）購買組合請先將單一商品加入購物車，即跳出<加購品>選項…" at bounding box center [212, 178] width 107 height 62
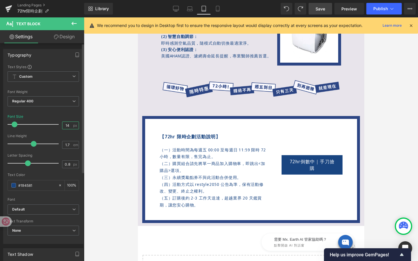
click at [67, 124] on input "14" at bounding box center [67, 125] width 10 height 7
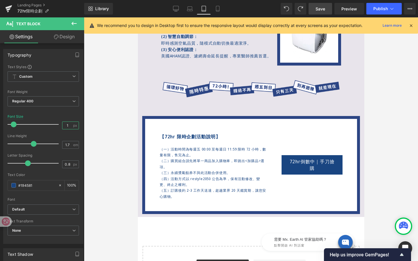
type input "14"
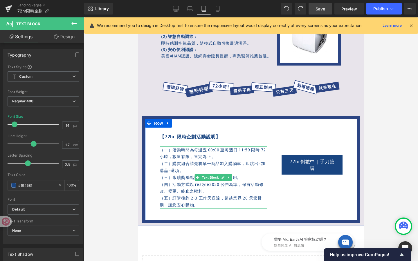
click at [245, 163] on p "（二）購買組合請先將單一商品加入購物車，即跳出<加購品>選項。" at bounding box center [212, 167] width 107 height 14
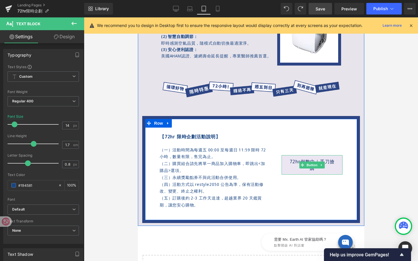
click at [313, 164] on span "Button" at bounding box center [311, 165] width 13 height 7
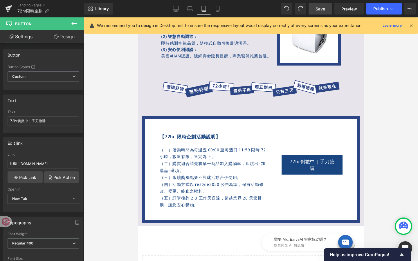
click at [322, 10] on span "Save" at bounding box center [320, 9] width 10 height 6
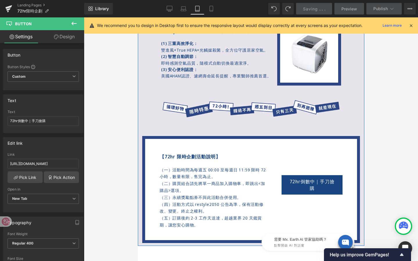
scroll to position [413, 0]
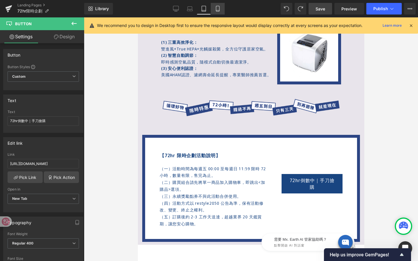
click at [217, 10] on icon at bounding box center [218, 9] width 6 height 6
type input "100"
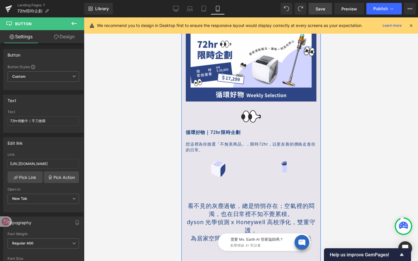
scroll to position [0, 0]
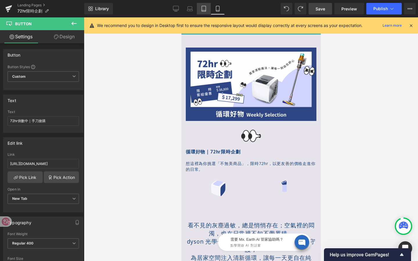
click at [203, 8] on icon at bounding box center [204, 9] width 6 height 6
type input "100"
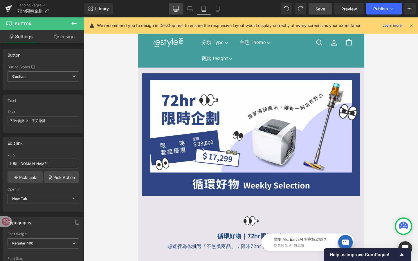
click at [176, 8] on icon at bounding box center [176, 9] width 6 height 6
type input "#0b295e"
type input "100"
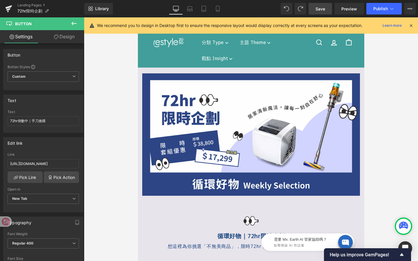
type input "100"
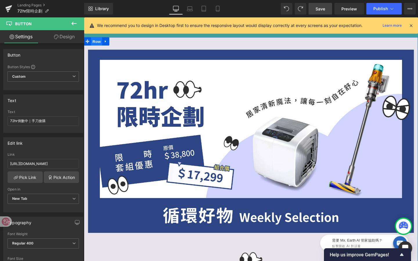
click at [95, 44] on span "Row" at bounding box center [97, 42] width 12 height 9
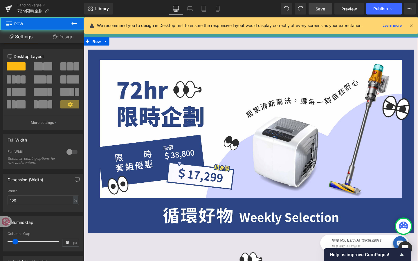
click at [63, 36] on link "Design" at bounding box center [63, 36] width 42 height 13
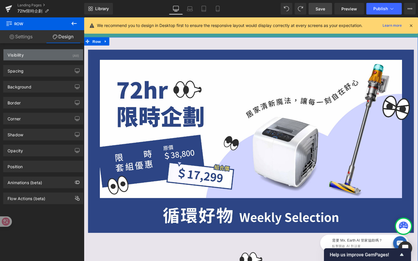
click at [65, 56] on div "Visibility (All)" at bounding box center [43, 54] width 80 height 11
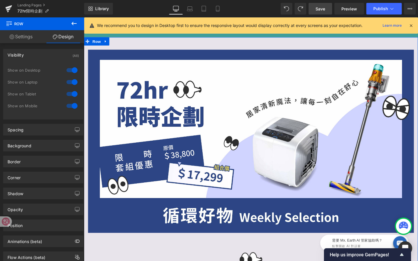
click at [72, 106] on div at bounding box center [72, 105] width 14 height 9
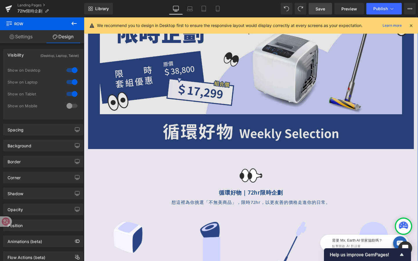
scroll to position [130, 0]
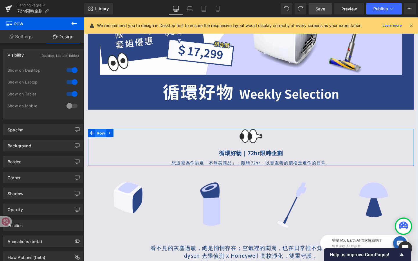
click at [99, 136] on span "Row" at bounding box center [102, 139] width 12 height 9
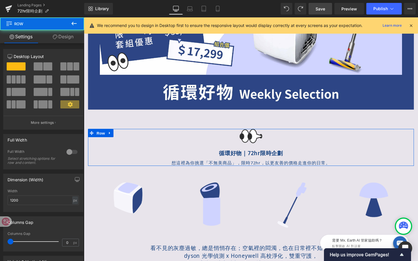
click at [70, 41] on link "Design" at bounding box center [63, 36] width 42 height 13
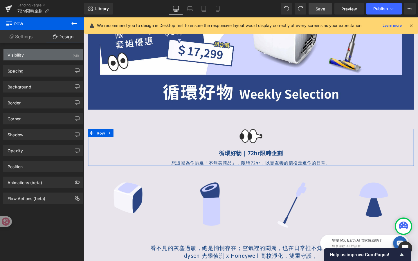
click at [66, 55] on div "Visibility (All)" at bounding box center [43, 54] width 80 height 11
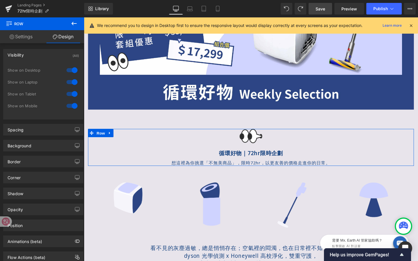
click at [68, 106] on div at bounding box center [72, 105] width 14 height 9
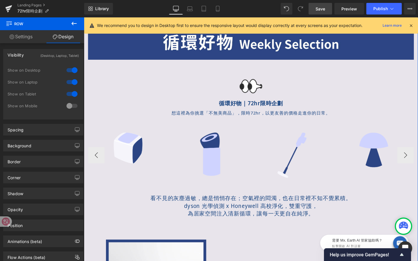
scroll to position [186, 0]
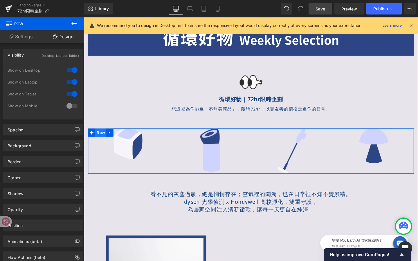
click at [100, 140] on span "Row" at bounding box center [102, 138] width 12 height 9
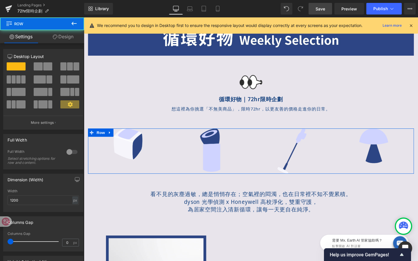
click at [66, 37] on link "Design" at bounding box center [63, 36] width 42 height 13
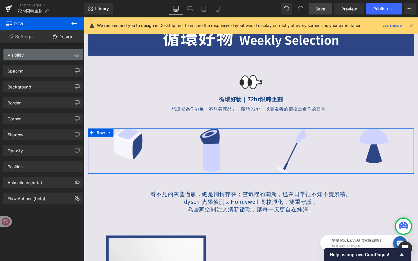
click at [62, 59] on div "Visibility (All)" at bounding box center [43, 54] width 80 height 11
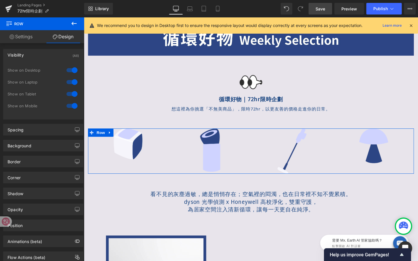
click at [72, 106] on div at bounding box center [72, 105] width 14 height 9
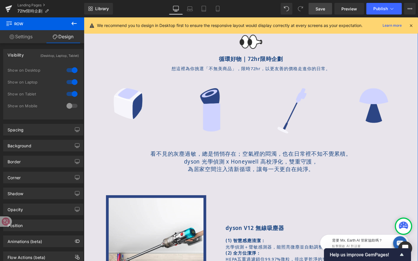
scroll to position [231, 0]
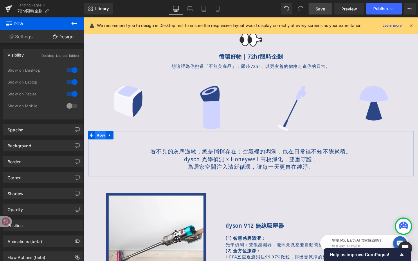
click at [102, 141] on span "Row" at bounding box center [102, 141] width 12 height 9
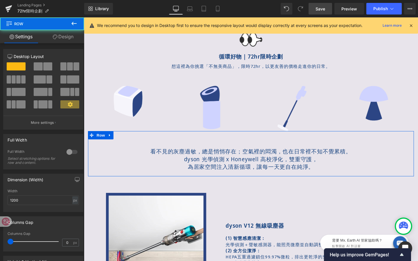
click at [72, 39] on link "Design" at bounding box center [63, 36] width 42 height 13
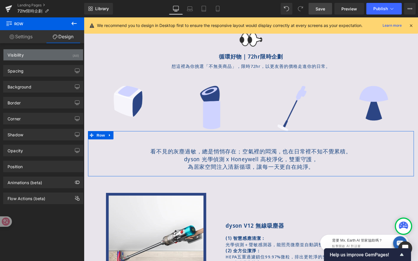
click at [60, 55] on div "Visibility (All)" at bounding box center [43, 54] width 80 height 11
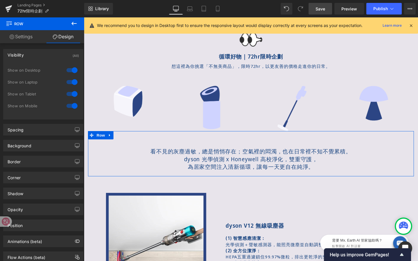
click at [69, 107] on div at bounding box center [72, 105] width 14 height 9
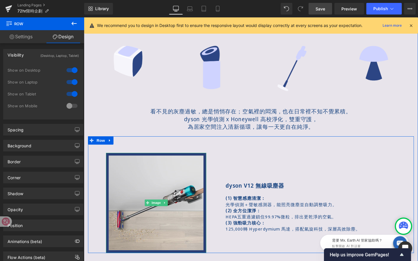
scroll to position [349, 0]
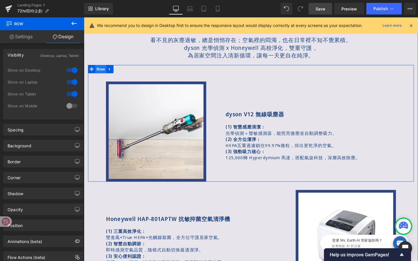
click at [100, 74] on span "Row" at bounding box center [102, 71] width 12 height 9
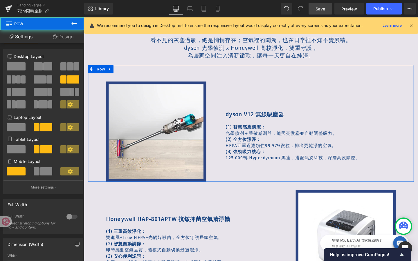
click at [66, 39] on link "Design" at bounding box center [63, 36] width 42 height 13
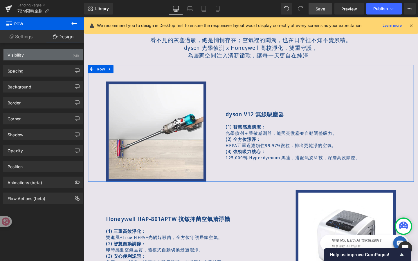
click at [67, 58] on div "Visibility (All)" at bounding box center [43, 54] width 80 height 11
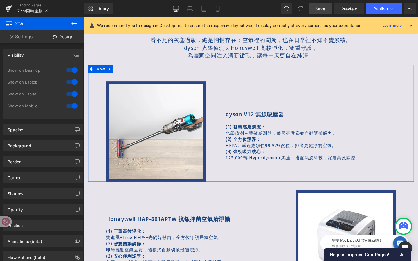
click at [72, 106] on div at bounding box center [72, 105] width 14 height 9
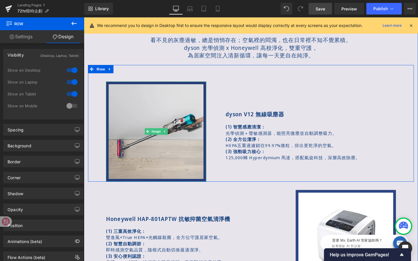
scroll to position [438, 0]
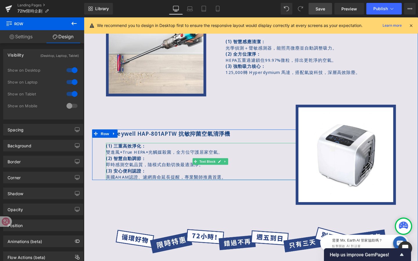
click at [186, 153] on p "(1) 三重高效淨化：" at bounding box center [217, 152] width 220 height 6
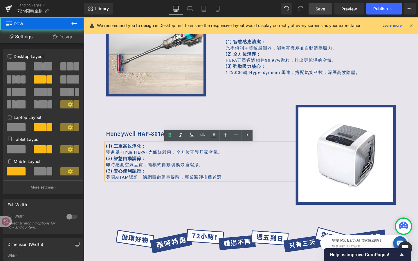
click at [111, 133] on div "Honeywell HAP-801APTW 抗敏抑菌空氣清淨機 Text Block (1) 三重高效淨化： 雙進風+True HEPA+光觸媒殺菌，全方位守…" at bounding box center [202, 161] width 228 height 105
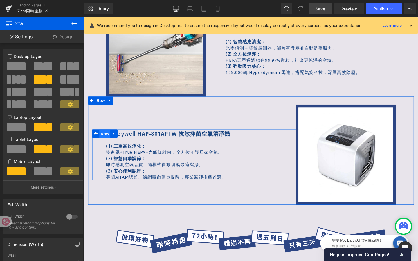
click at [106, 141] on span "Row" at bounding box center [106, 139] width 12 height 9
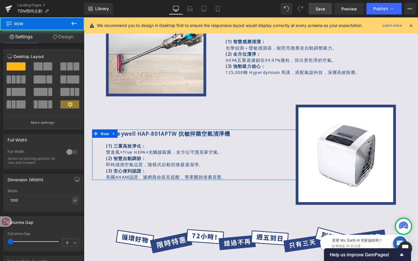
drag, startPoint x: 61, startPoint y: 37, endPoint x: 67, endPoint y: 75, distance: 38.2
click at [61, 37] on link "Design" at bounding box center [63, 36] width 42 height 13
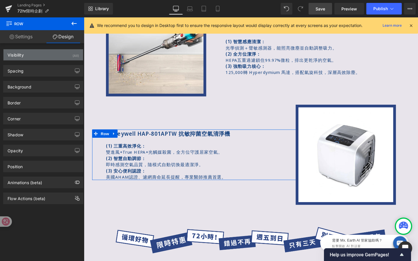
click at [63, 58] on div "Visibility (All)" at bounding box center [43, 54] width 80 height 11
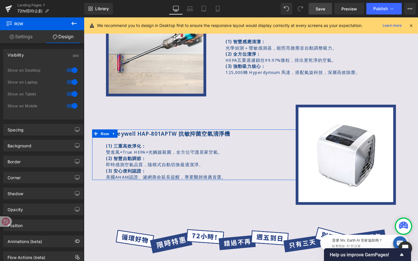
click at [73, 104] on div at bounding box center [72, 105] width 14 height 9
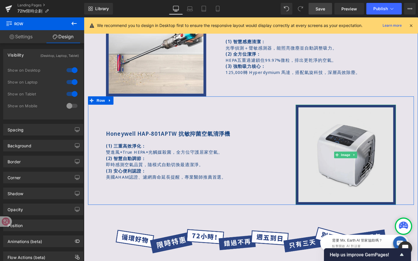
click at [347, 140] on img at bounding box center [358, 161] width 105 height 105
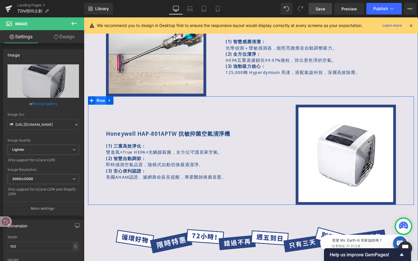
click at [102, 104] on span "Row" at bounding box center [102, 104] width 12 height 9
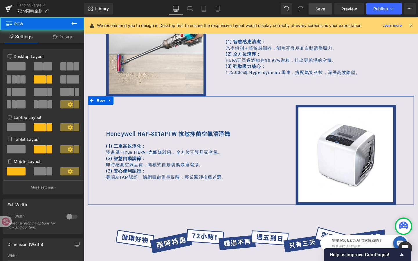
click at [64, 39] on link "Design" at bounding box center [63, 36] width 42 height 13
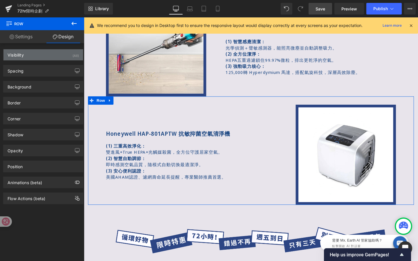
click at [60, 54] on div "Visibility (All)" at bounding box center [43, 54] width 80 height 11
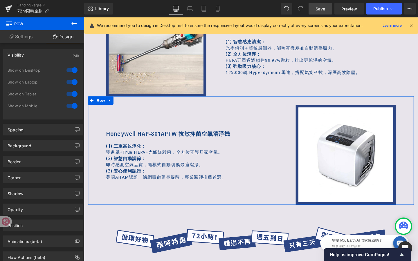
click at [71, 105] on div at bounding box center [72, 105] width 14 height 9
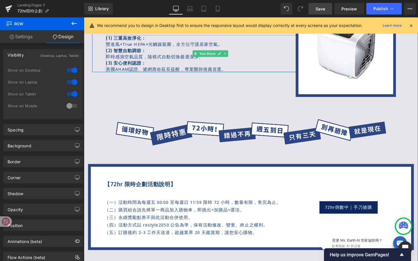
scroll to position [578, 0]
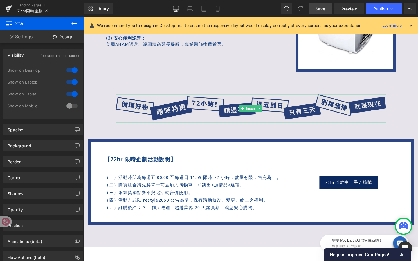
click at [148, 114] on img at bounding box center [259, 113] width 284 height 30
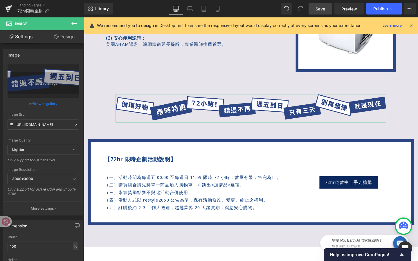
click at [71, 37] on link "Design" at bounding box center [64, 36] width 42 height 13
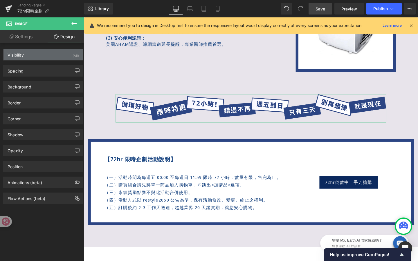
click at [64, 55] on div "Visibility (All)" at bounding box center [43, 54] width 80 height 11
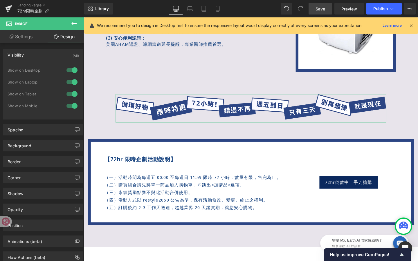
click at [69, 104] on div at bounding box center [72, 105] width 14 height 9
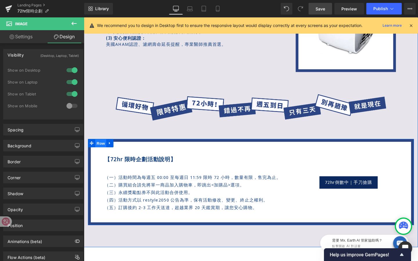
click at [100, 148] on span "Row" at bounding box center [102, 150] width 12 height 9
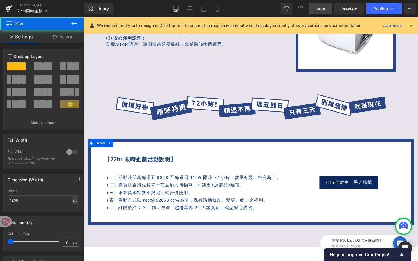
click at [68, 42] on link "Design" at bounding box center [63, 36] width 42 height 13
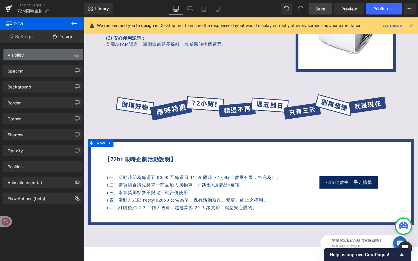
click at [59, 57] on div "Visibility (All)" at bounding box center [43, 54] width 80 height 11
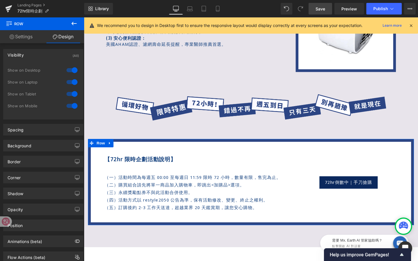
click at [68, 105] on div at bounding box center [72, 105] width 14 height 9
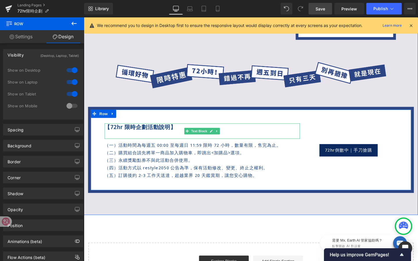
scroll to position [728, 0]
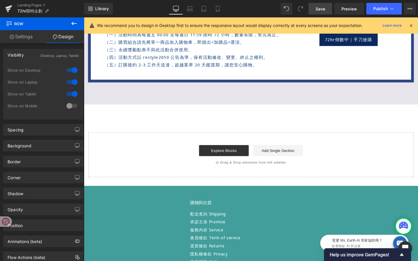
click at [322, 9] on span "Save" at bounding box center [320, 9] width 10 height 6
click at [219, 9] on icon at bounding box center [217, 9] width 3 height 6
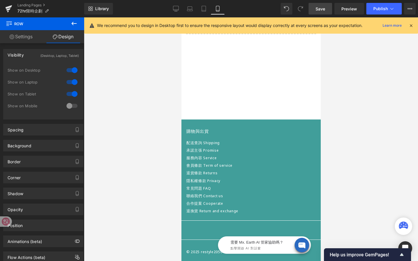
scroll to position [0, 0]
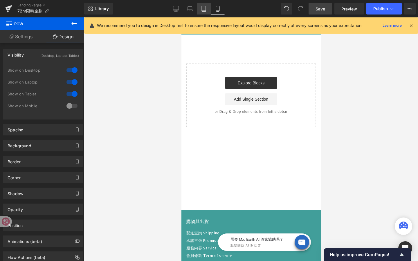
click at [199, 10] on link "Tablet" at bounding box center [204, 9] width 14 height 12
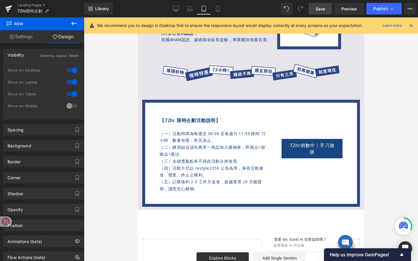
scroll to position [451, 0]
